Goal: Complete application form

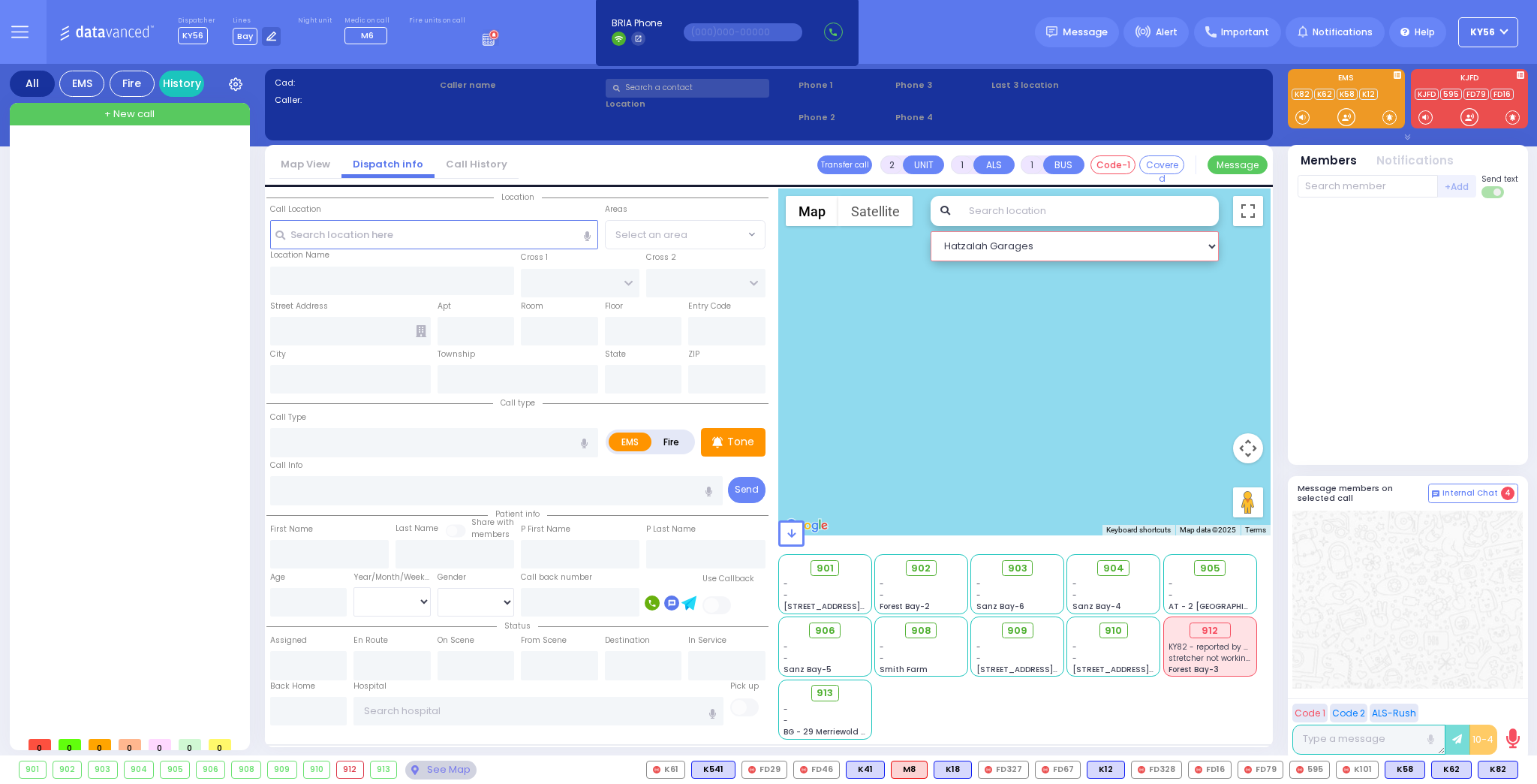
click at [1215, 245] on select "Hatzalah Garages" at bounding box center [1075, 246] width 288 height 30
click at [1008, 246] on select "Hatzalah Garages" at bounding box center [1075, 246] width 288 height 30
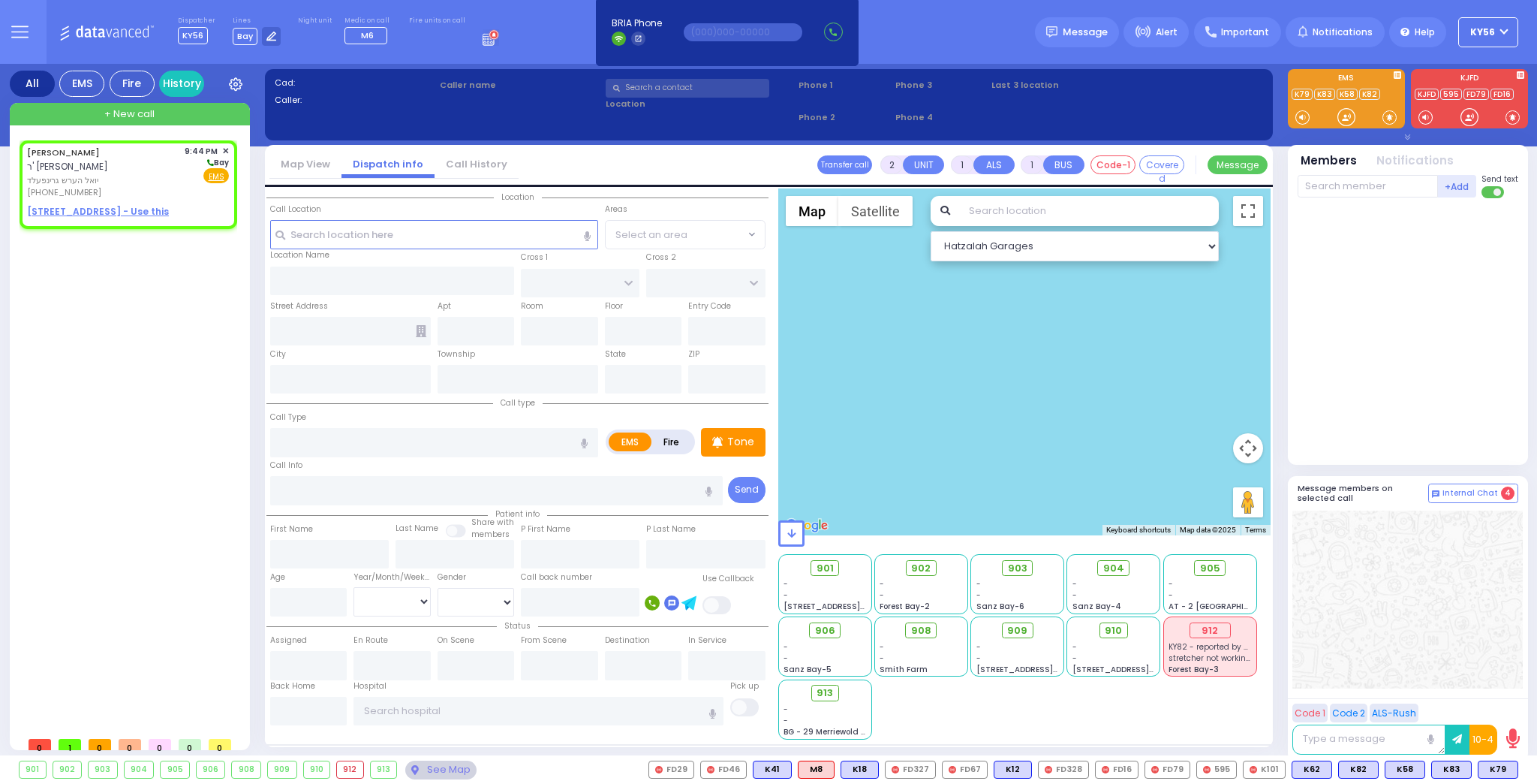
select select
radio input "true"
type input "[PERSON_NAME]"
select select
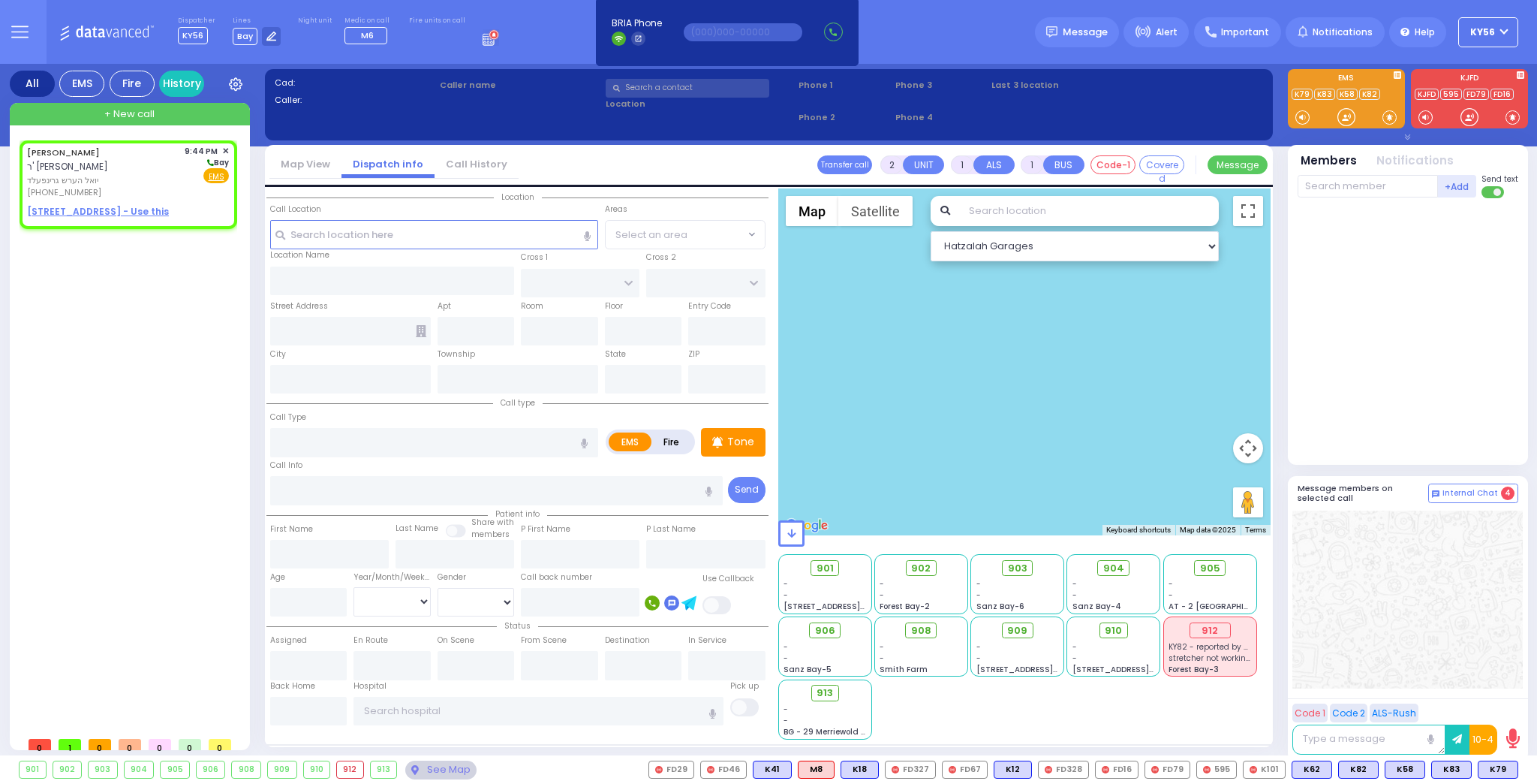
type input "21:44"
select select "Hatzalah Garages"
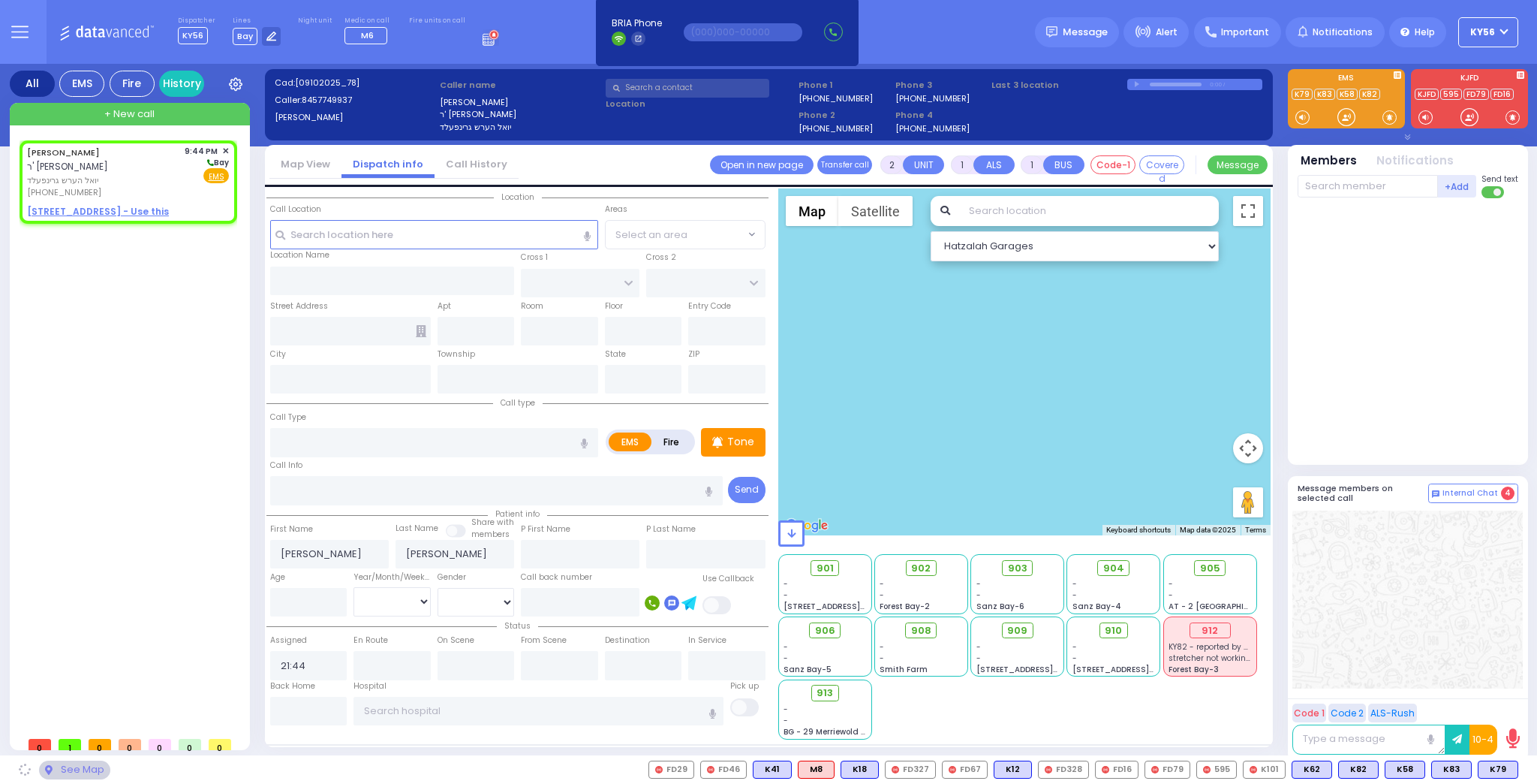
select select
radio input "true"
select select
select select "Hatzalah Garages"
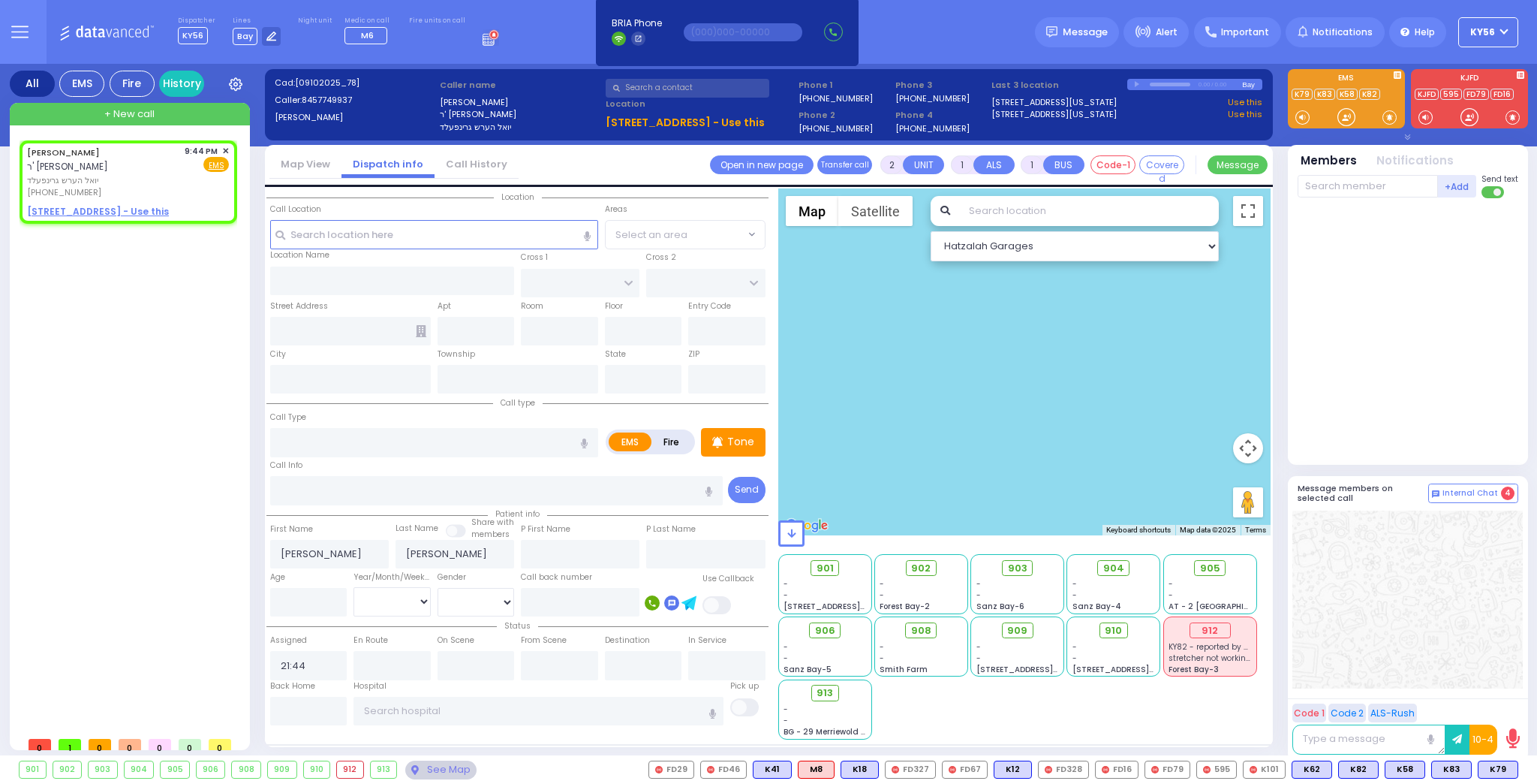
select select
radio input "true"
select select
select select "Hatzalah Garages"
click at [227, 148] on span "✕" at bounding box center [226, 151] width 7 height 13
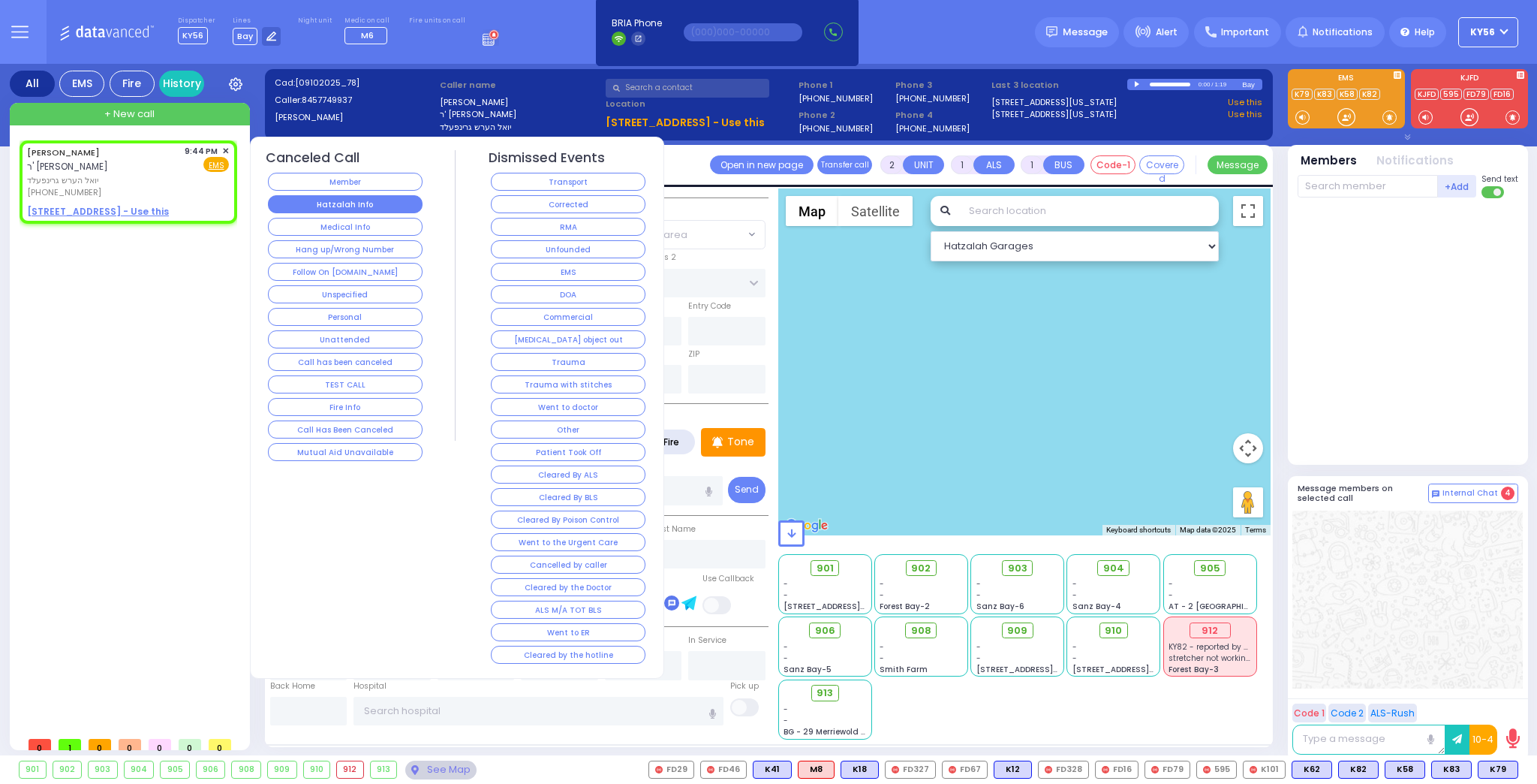
click at [346, 204] on button "Hatzalah Info" at bounding box center [345, 204] width 154 height 18
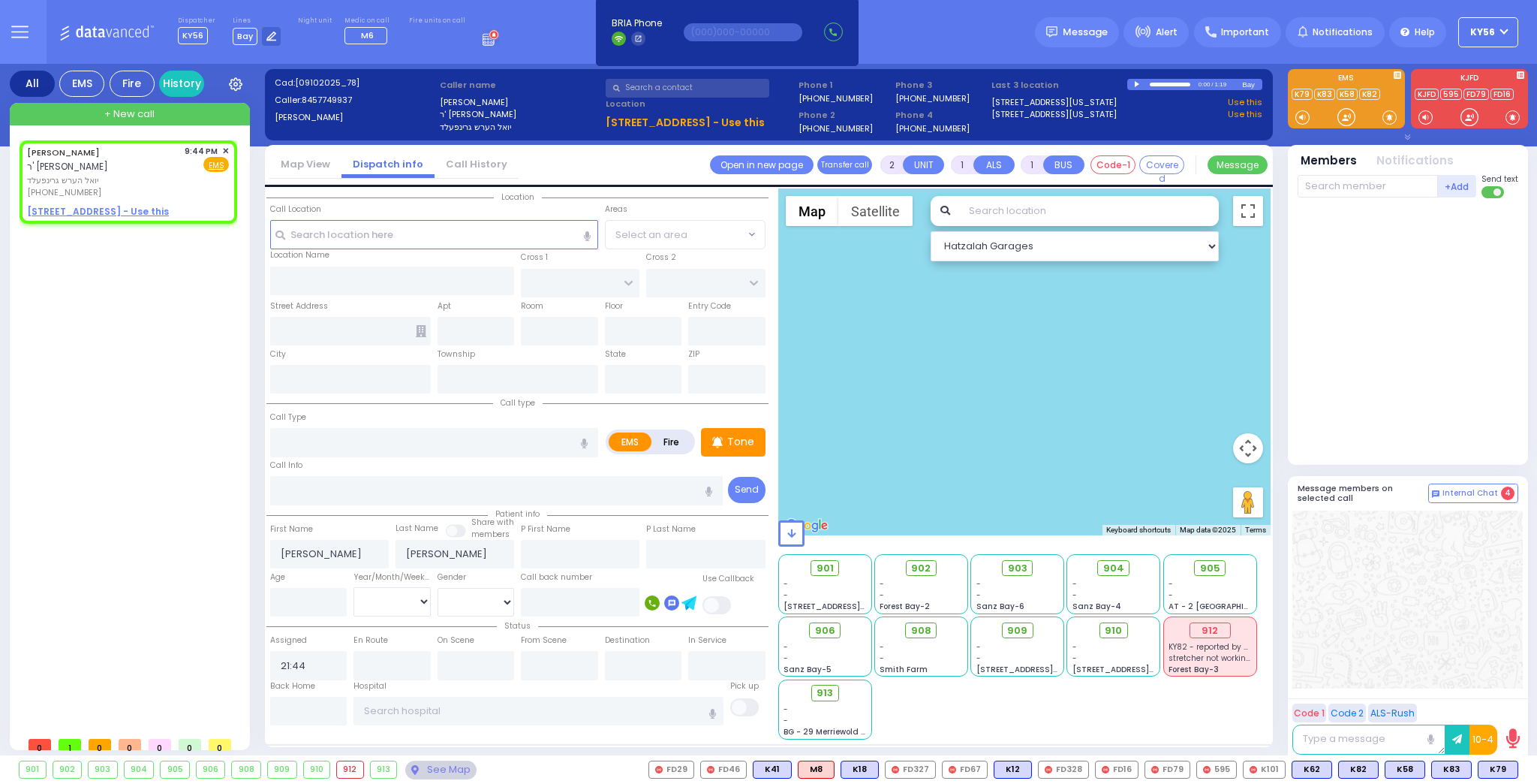
select select
radio input "true"
select select
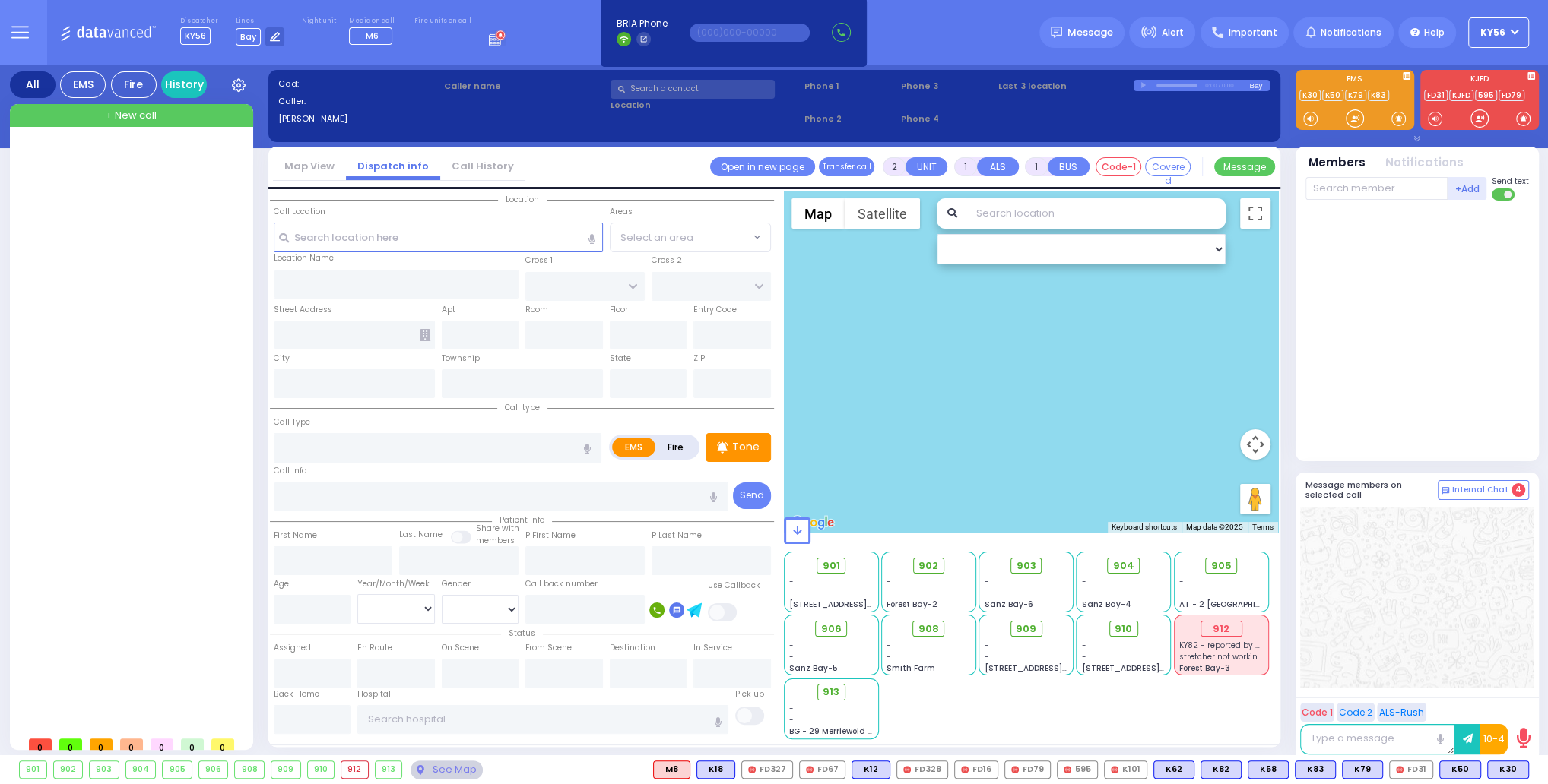
click at [1506, 28] on button "KY56" at bounding box center [1498, 32] width 61 height 31
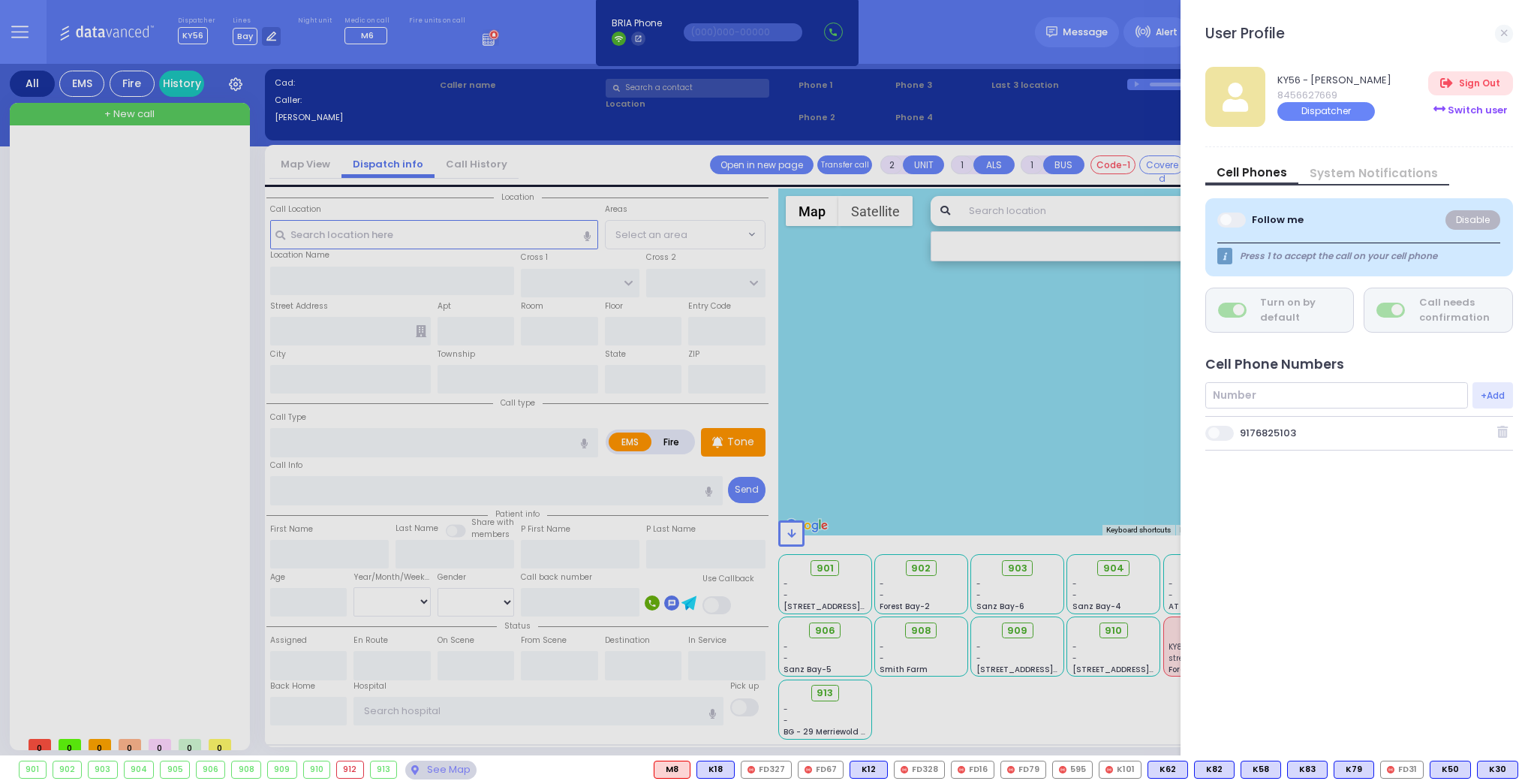
click at [1478, 107] on div "Switch user" at bounding box center [1470, 110] width 84 height 25
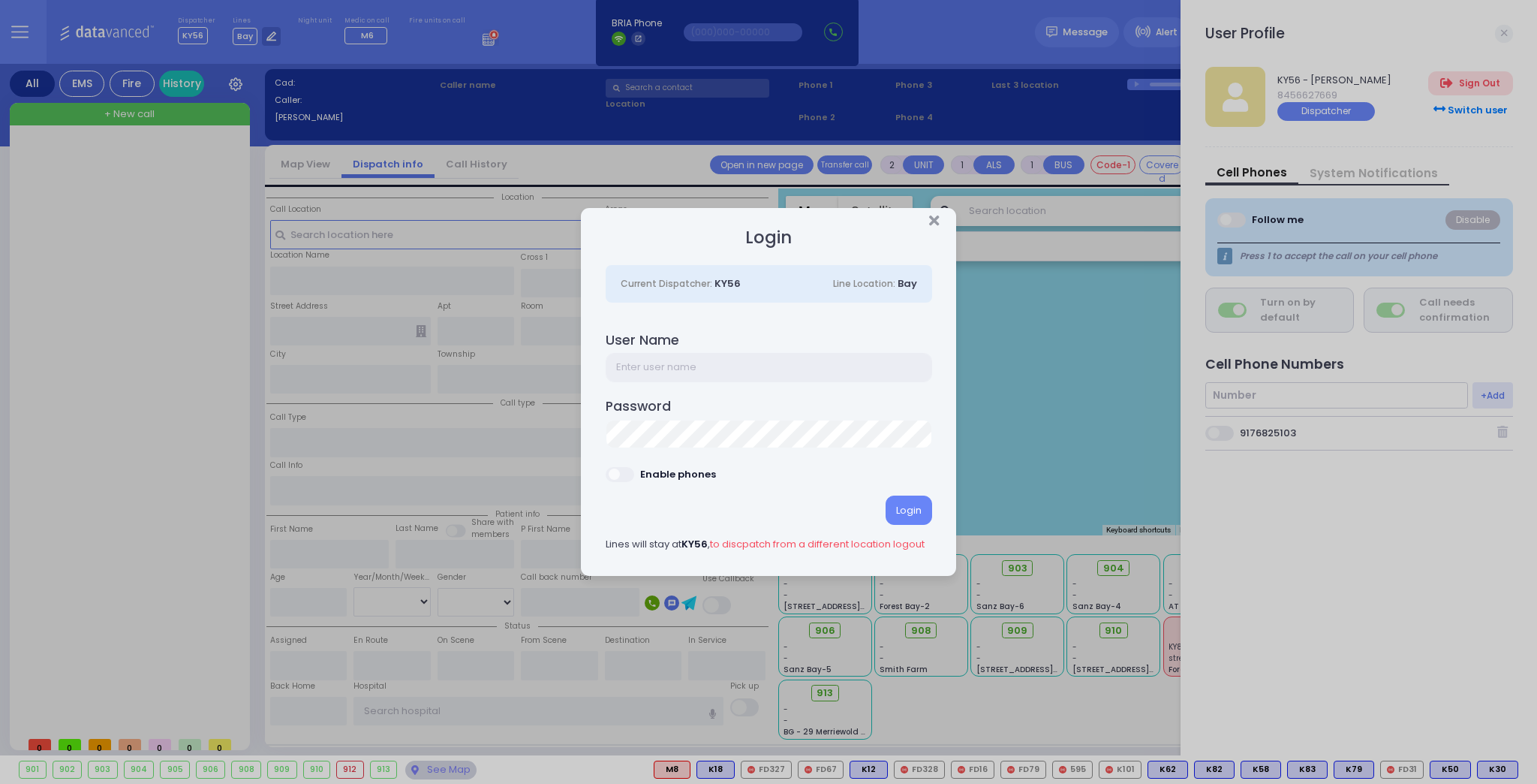
click at [686, 365] on input "text" at bounding box center [768, 367] width 327 height 28
type input "ky58"
